Goal: Use online tool/utility: Utilize a website feature to perform a specific function

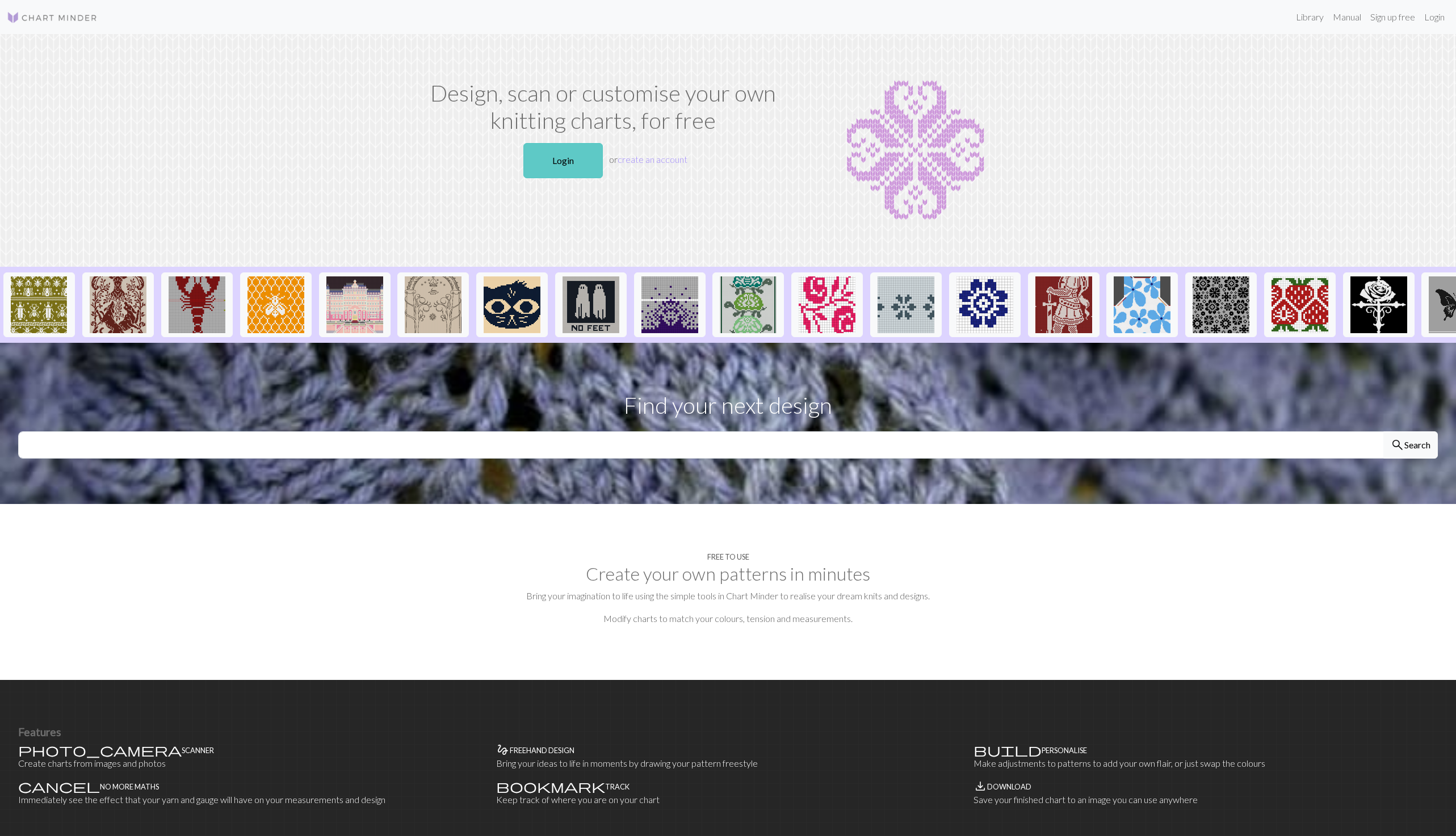
click at [552, 165] on link "Login" at bounding box center [563, 160] width 80 height 35
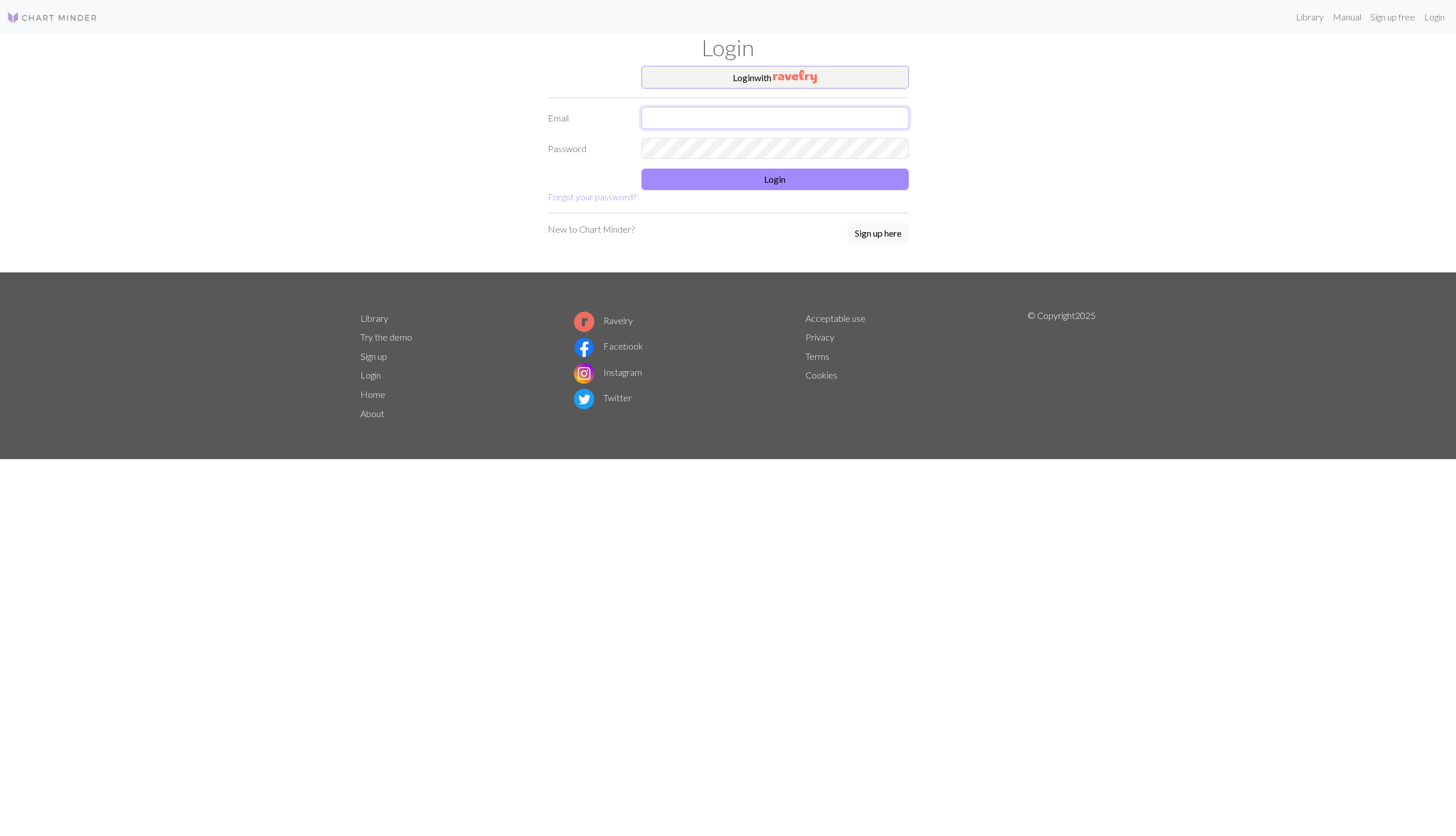
click at [747, 117] on input "text" at bounding box center [775, 118] width 268 height 21
type input "[EMAIL_ADDRESS][DOMAIN_NAME]"
click at [774, 177] on button "Login" at bounding box center [775, 179] width 268 height 21
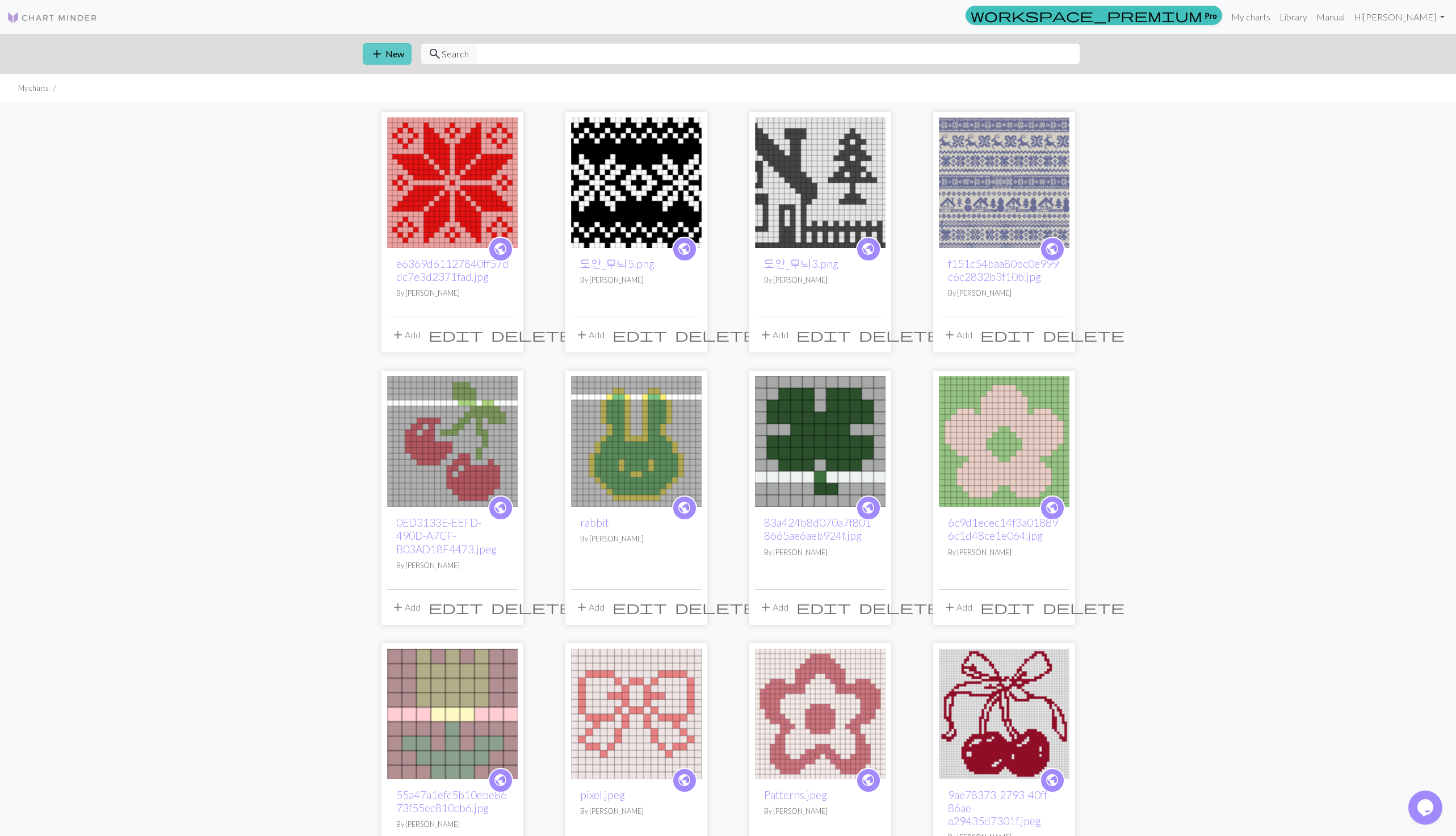
click at [399, 48] on button "add New" at bounding box center [387, 53] width 49 height 21
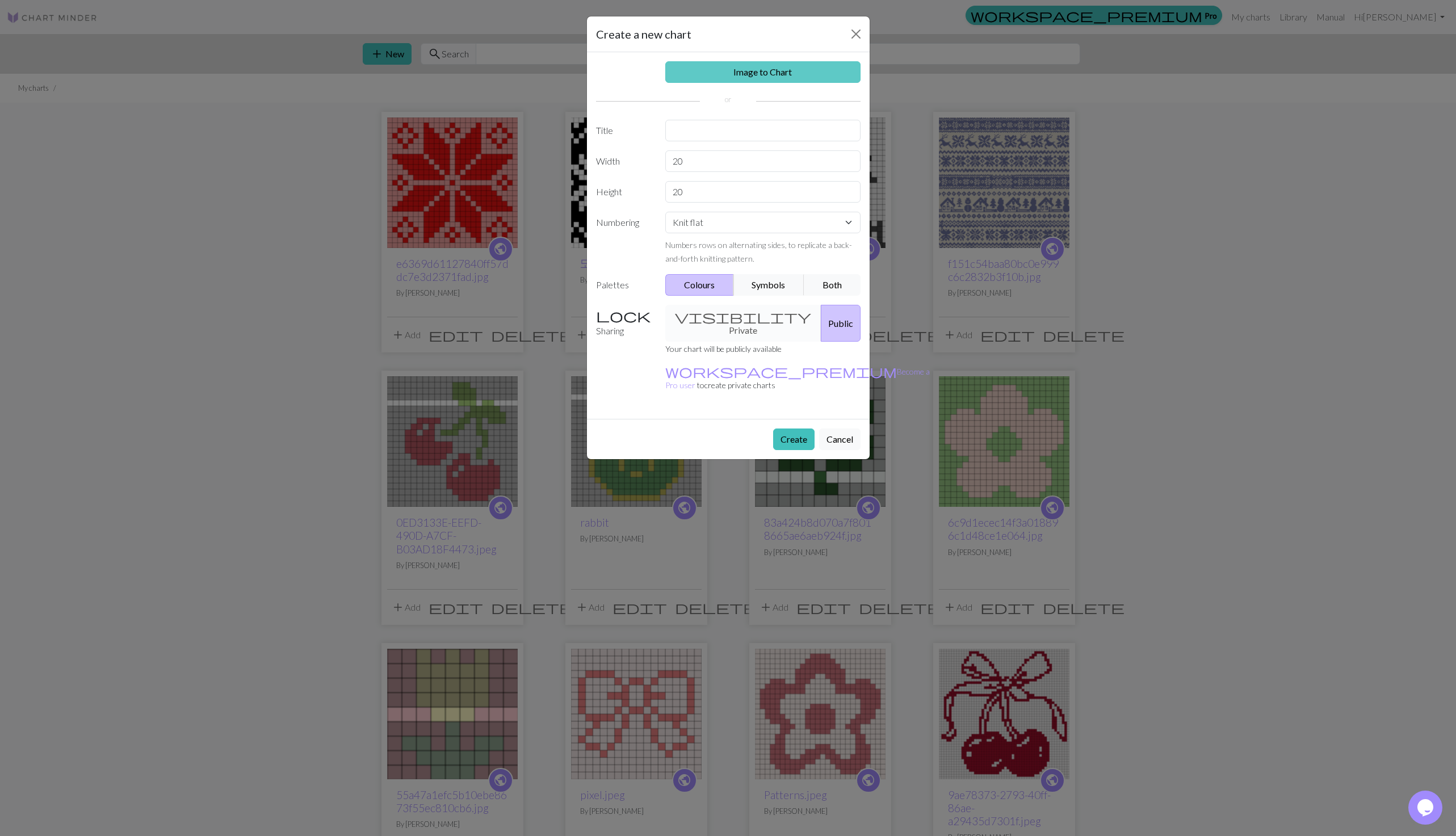
click at [768, 74] on link "Image to Chart" at bounding box center [762, 72] width 195 height 21
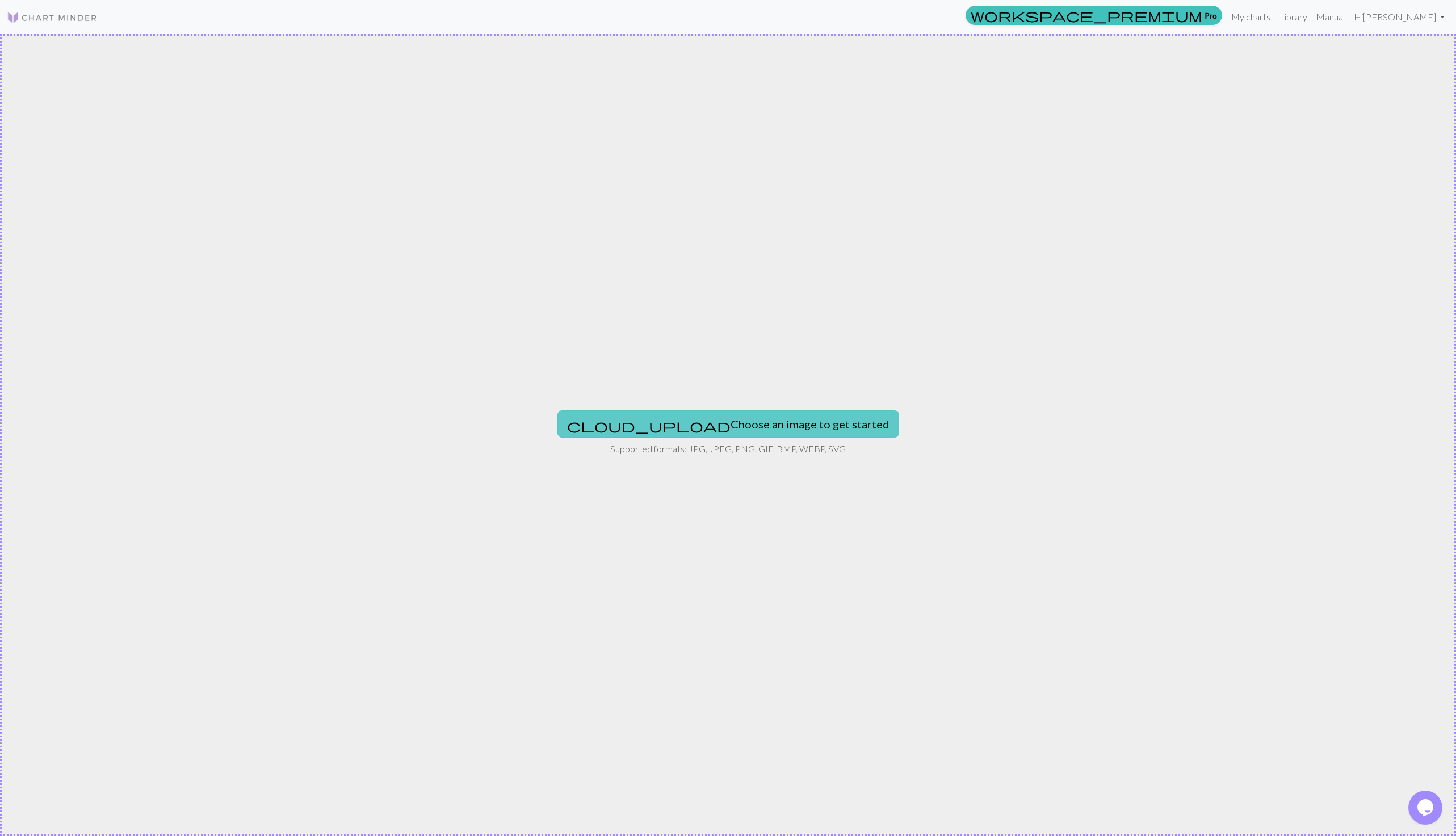
click at [769, 425] on button "cloud_upload Choose an image to get started" at bounding box center [728, 424] width 341 height 27
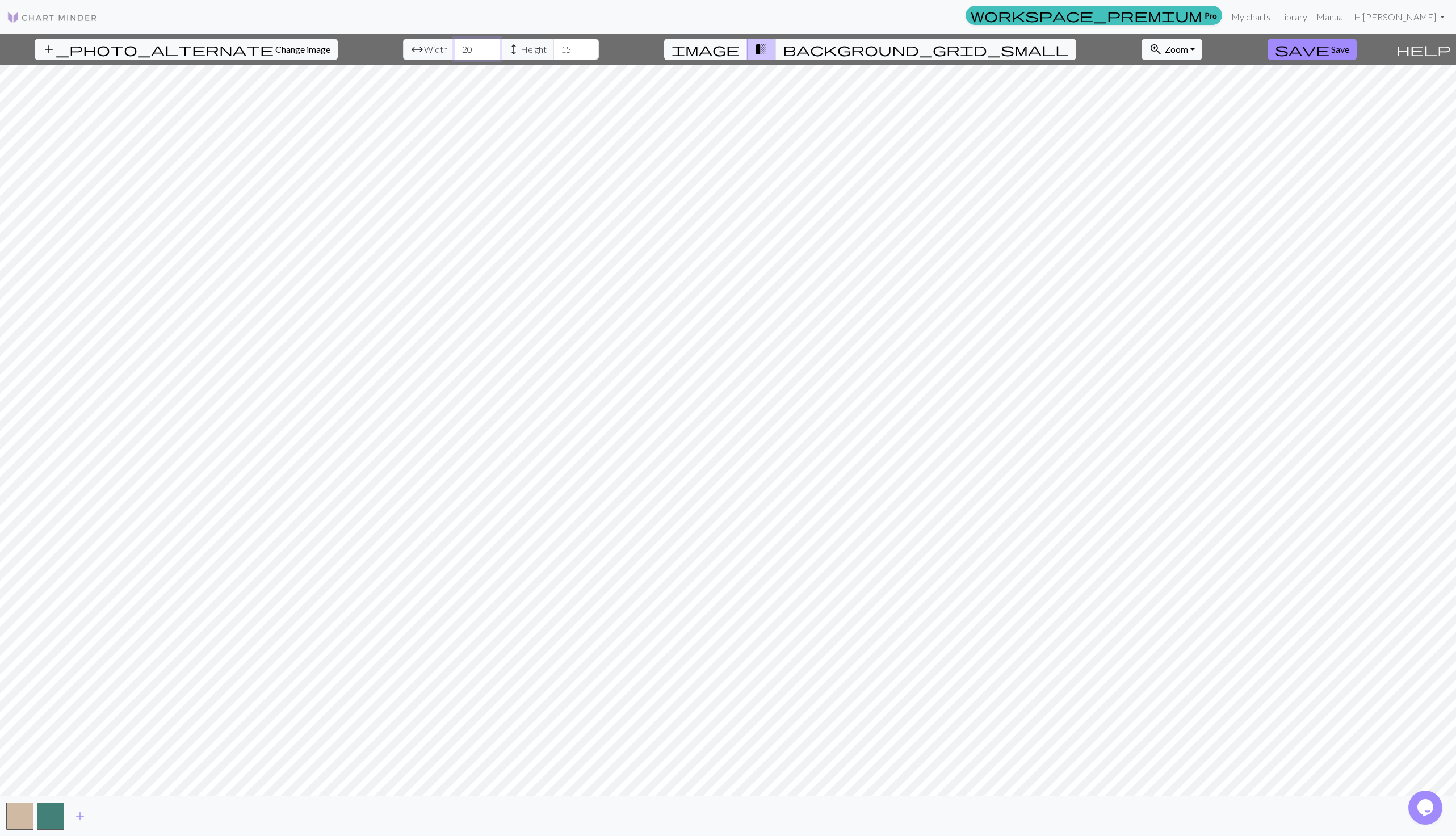
click at [455, 45] on input "20" at bounding box center [477, 49] width 46 height 21
type input "54"
click at [553, 55] on input "15" at bounding box center [575, 49] width 46 height 21
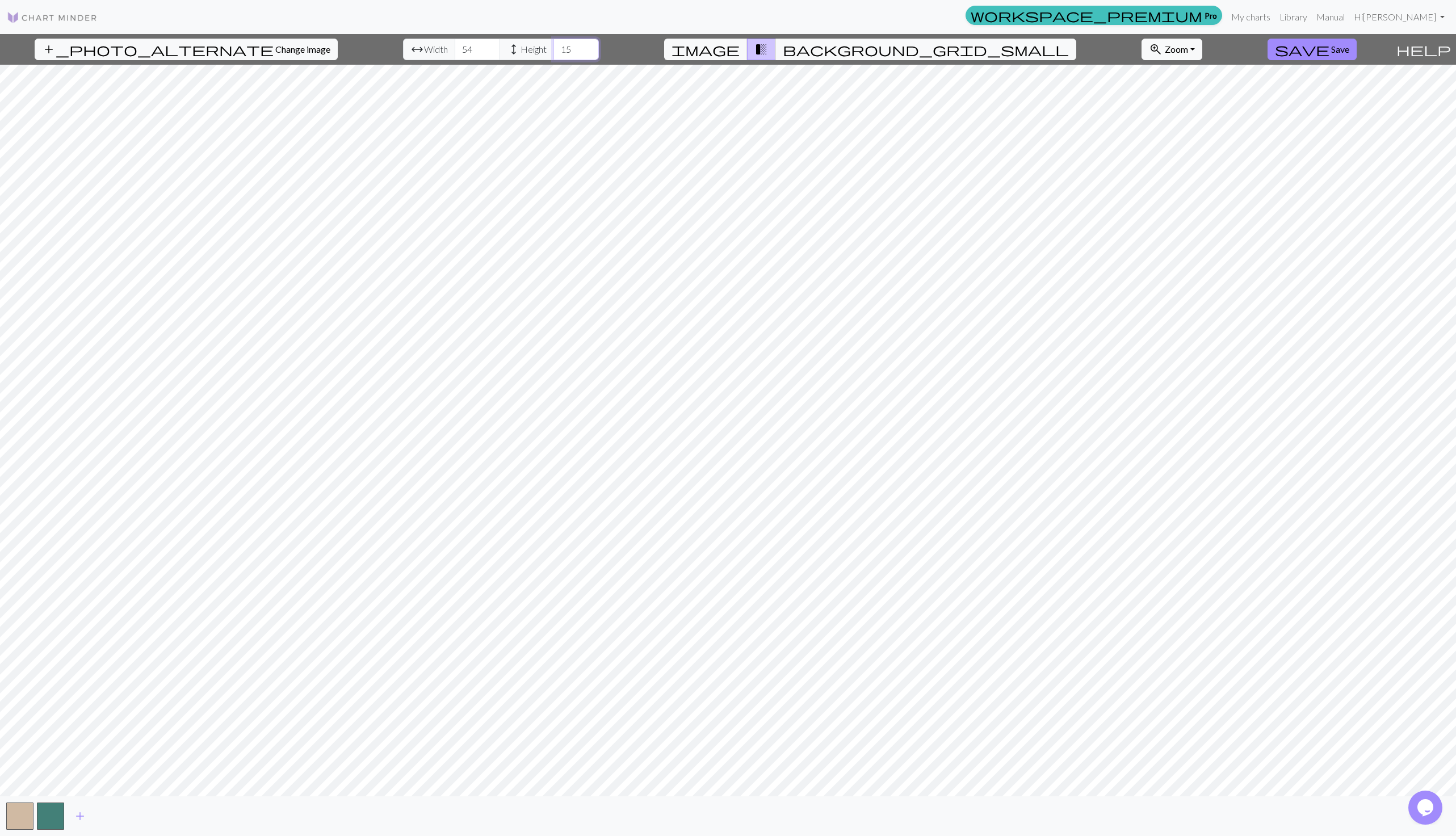
type input "1"
type input "54"
type input "55"
click at [462, 48] on input "55" at bounding box center [477, 49] width 46 height 21
click at [841, 55] on button "background_grid_small" at bounding box center [925, 49] width 301 height 21
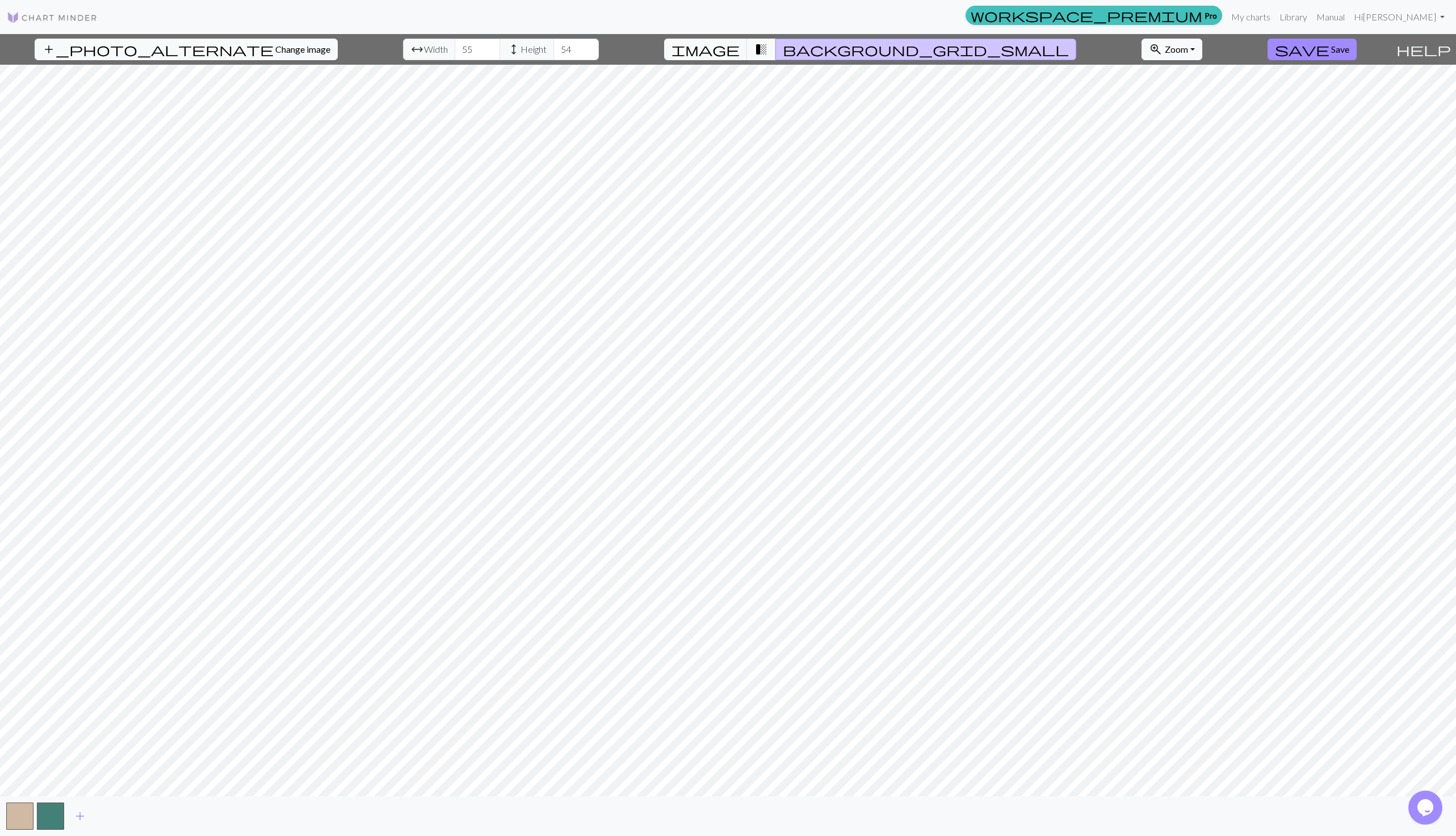
click at [768, 57] on span "transition_fade" at bounding box center [761, 49] width 14 height 16
click at [739, 48] on span "image" at bounding box center [705, 49] width 68 height 16
click at [768, 48] on span "transition_fade" at bounding box center [761, 49] width 14 height 16
click at [739, 43] on span "image" at bounding box center [705, 49] width 68 height 16
click at [78, 814] on span "add" at bounding box center [80, 816] width 14 height 16
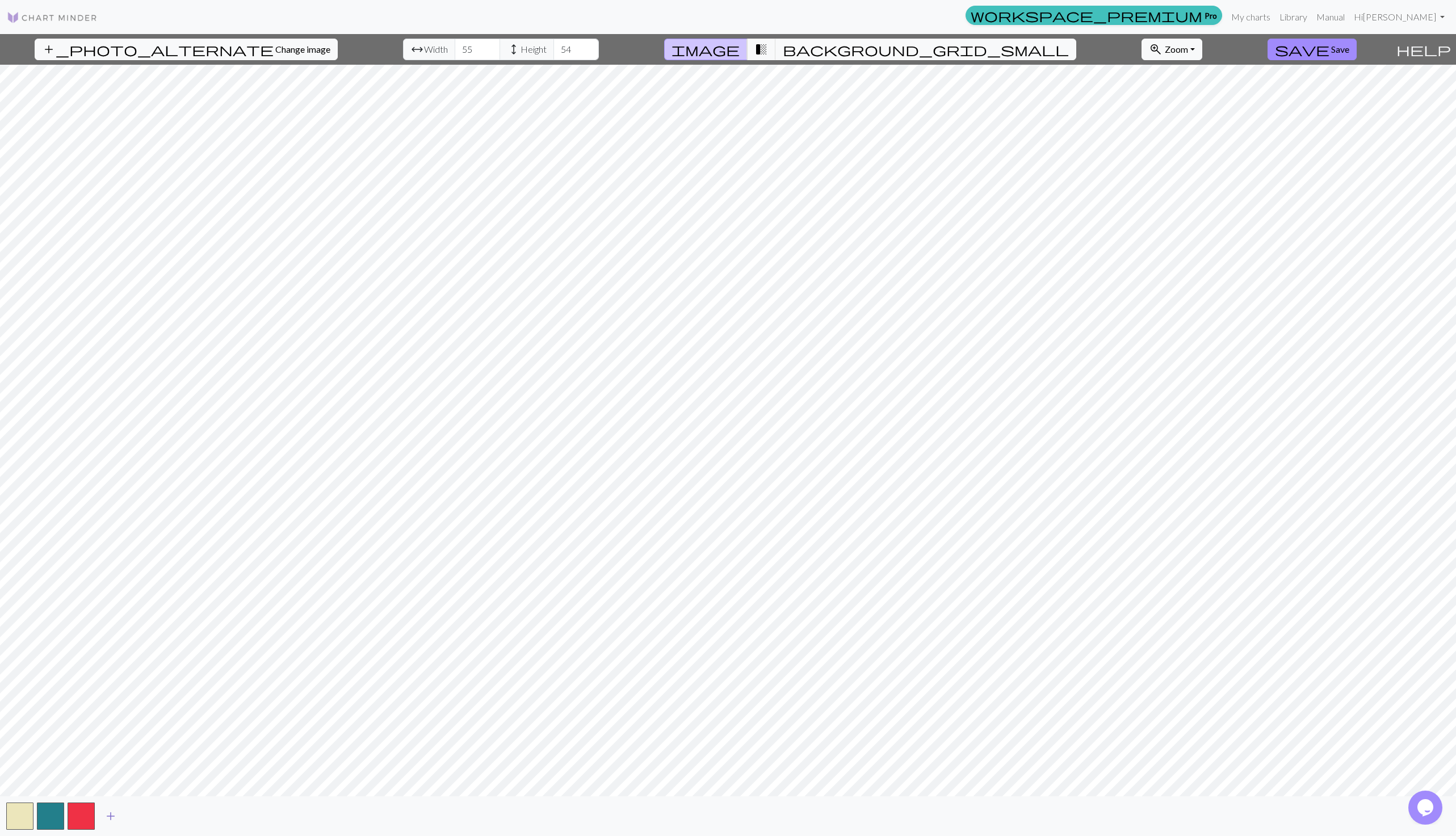
click at [114, 812] on span "add" at bounding box center [111, 816] width 14 height 16
click at [145, 818] on span "add" at bounding box center [142, 816] width 14 height 16
click at [768, 48] on span "transition_fade" at bounding box center [761, 49] width 14 height 16
click at [830, 49] on span "background_grid_small" at bounding box center [925, 49] width 286 height 16
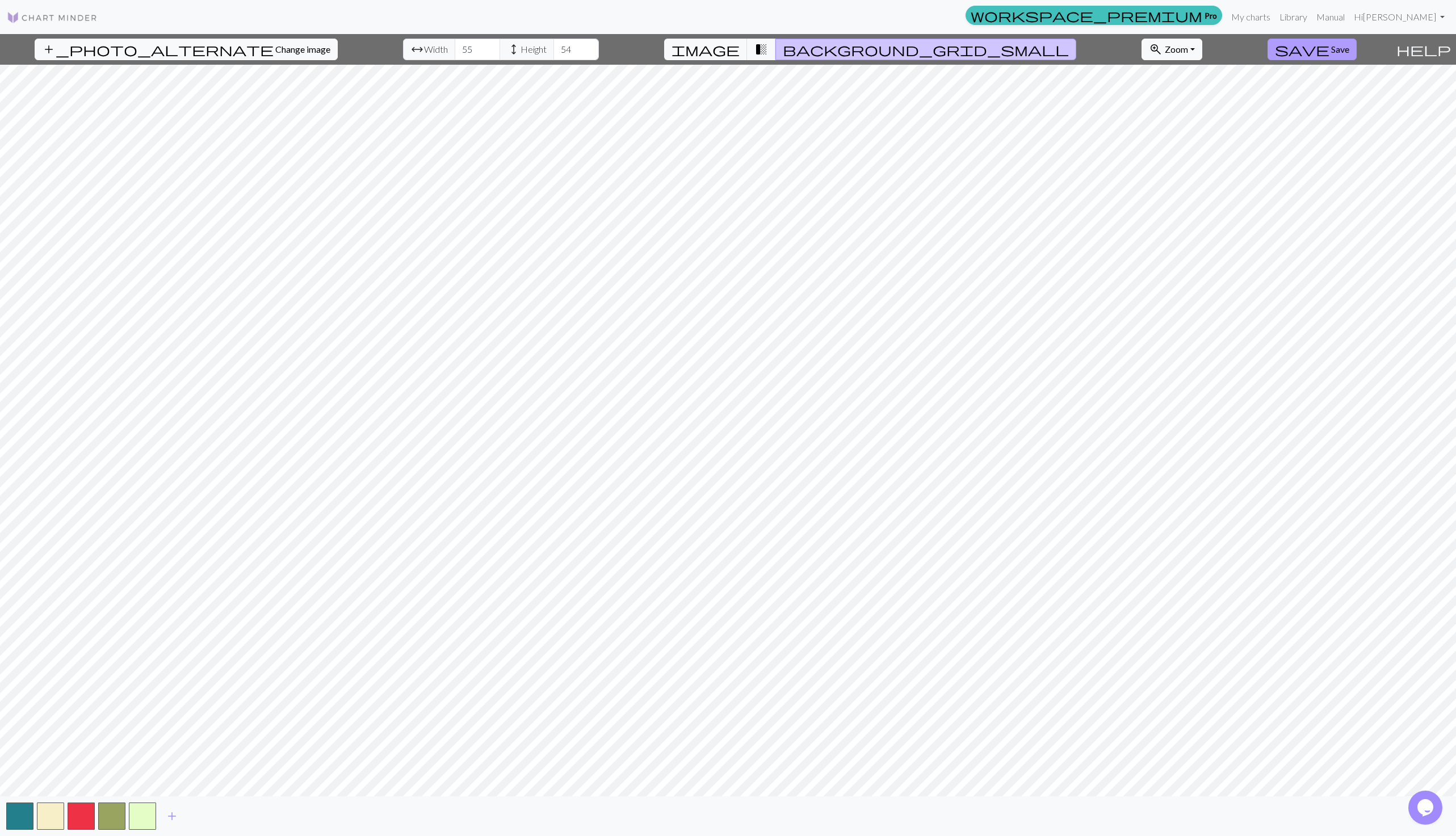
click at [1324, 54] on button "save Save" at bounding box center [1312, 49] width 89 height 21
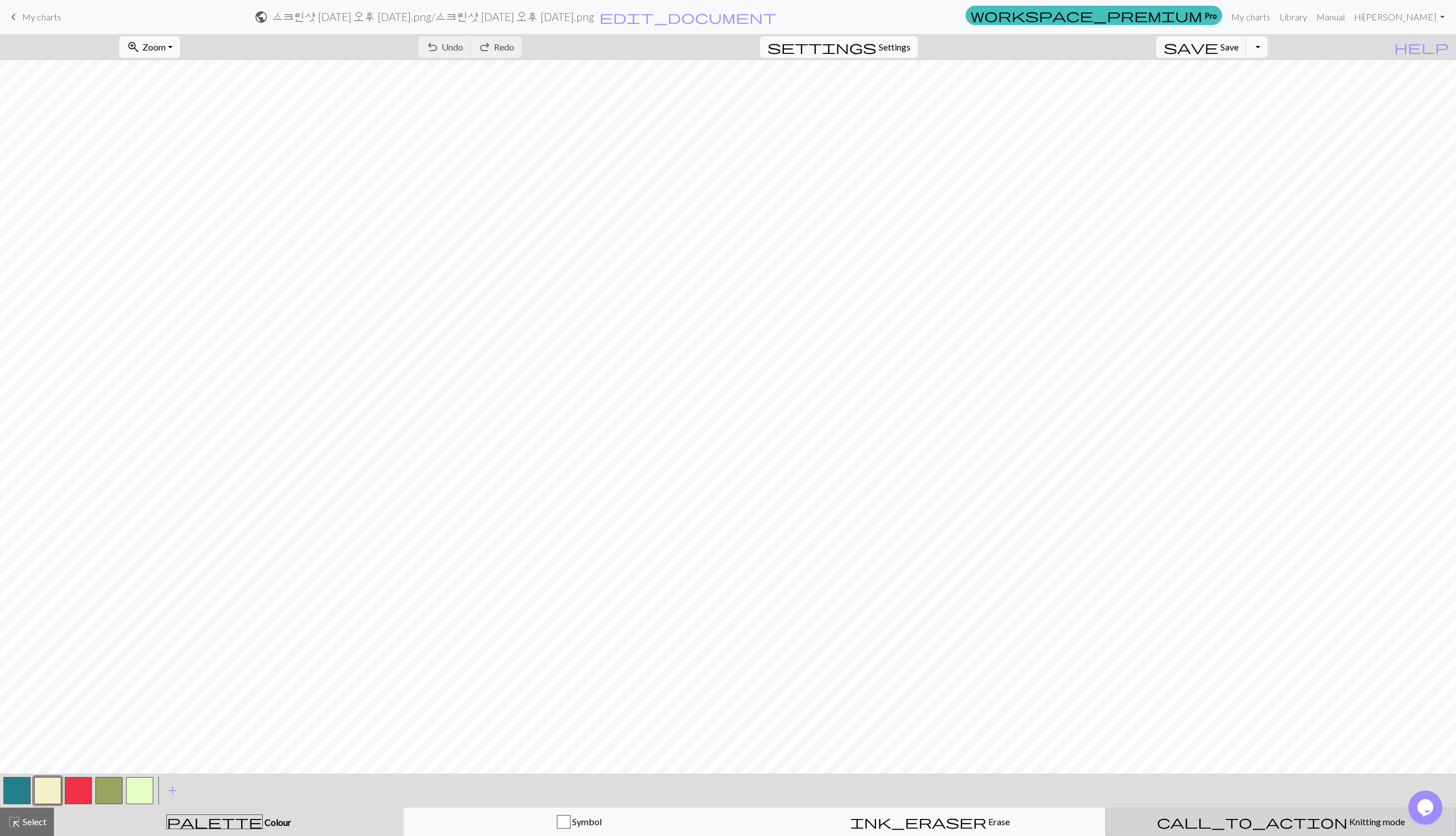
click at [1347, 822] on span "Knitting mode" at bounding box center [1375, 820] width 57 height 11
